Goal: Check status: Check status

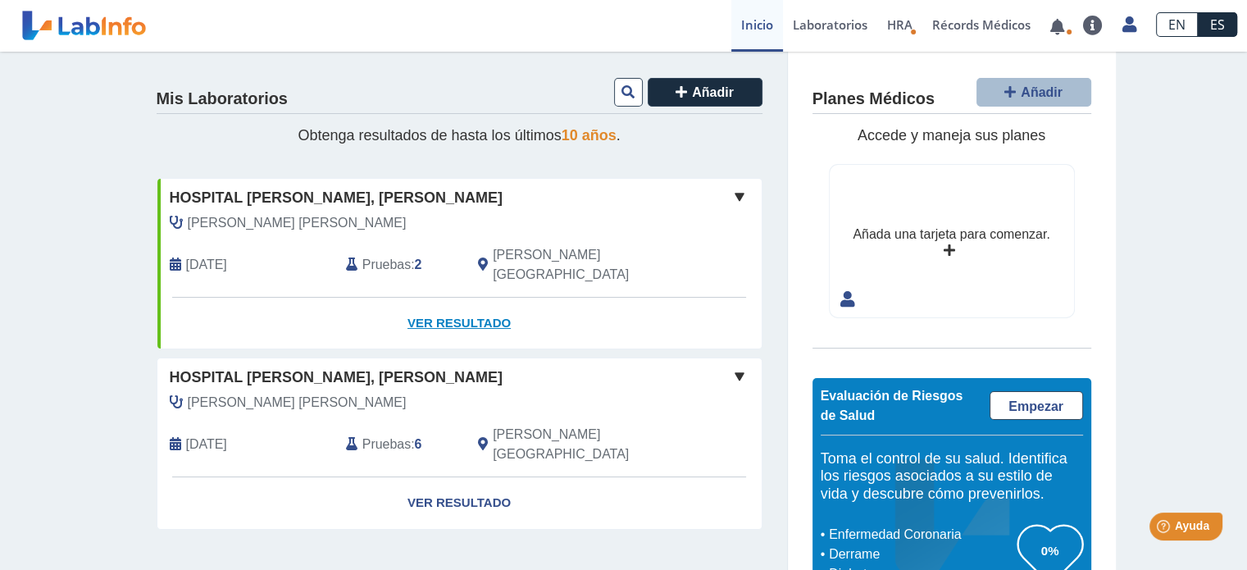
click at [447, 300] on link "Ver Resultado" at bounding box center [459, 324] width 604 height 52
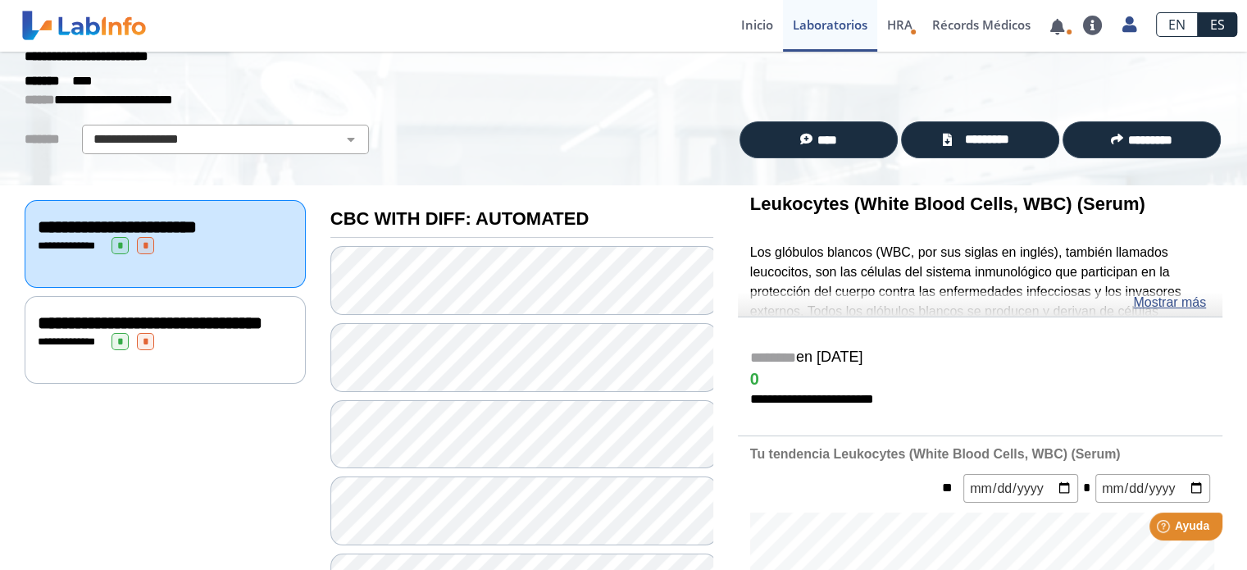
scroll to position [54, 0]
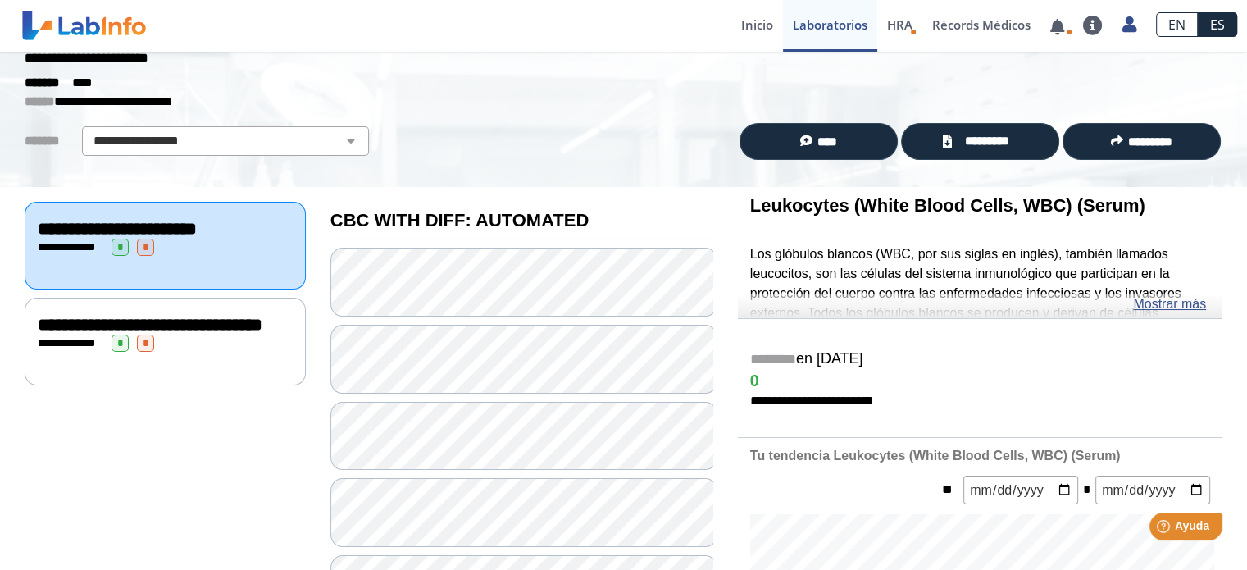
click at [215, 352] on div "**********" at bounding box center [165, 343] width 255 height 17
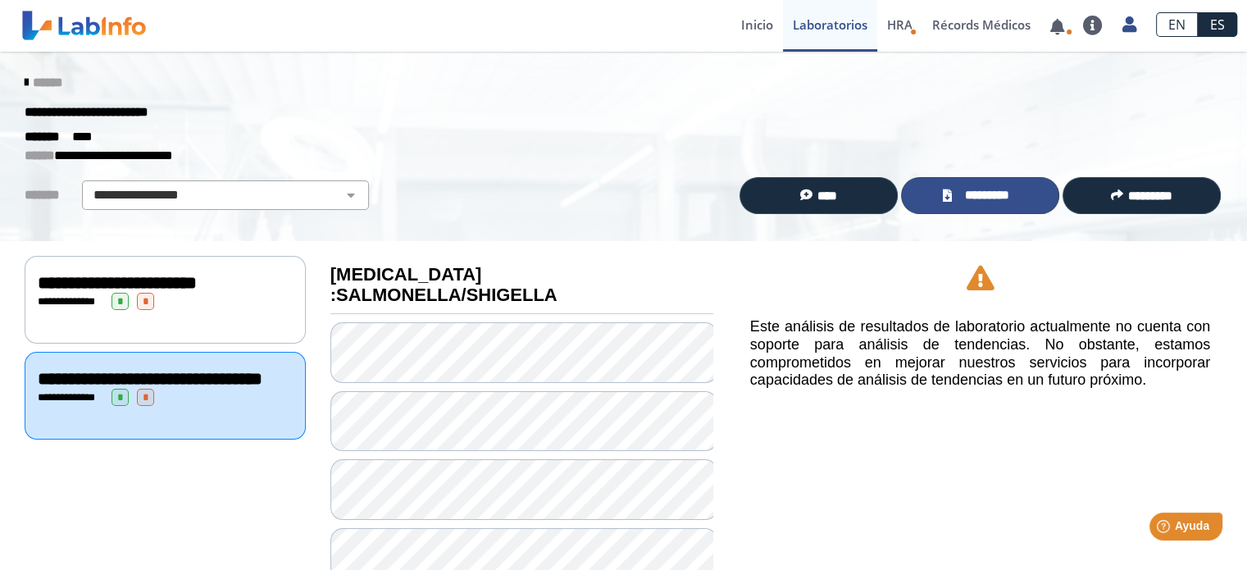
click at [960, 194] on span "*********" at bounding box center [987, 195] width 60 height 19
